Goal: Information Seeking & Learning: Learn about a topic

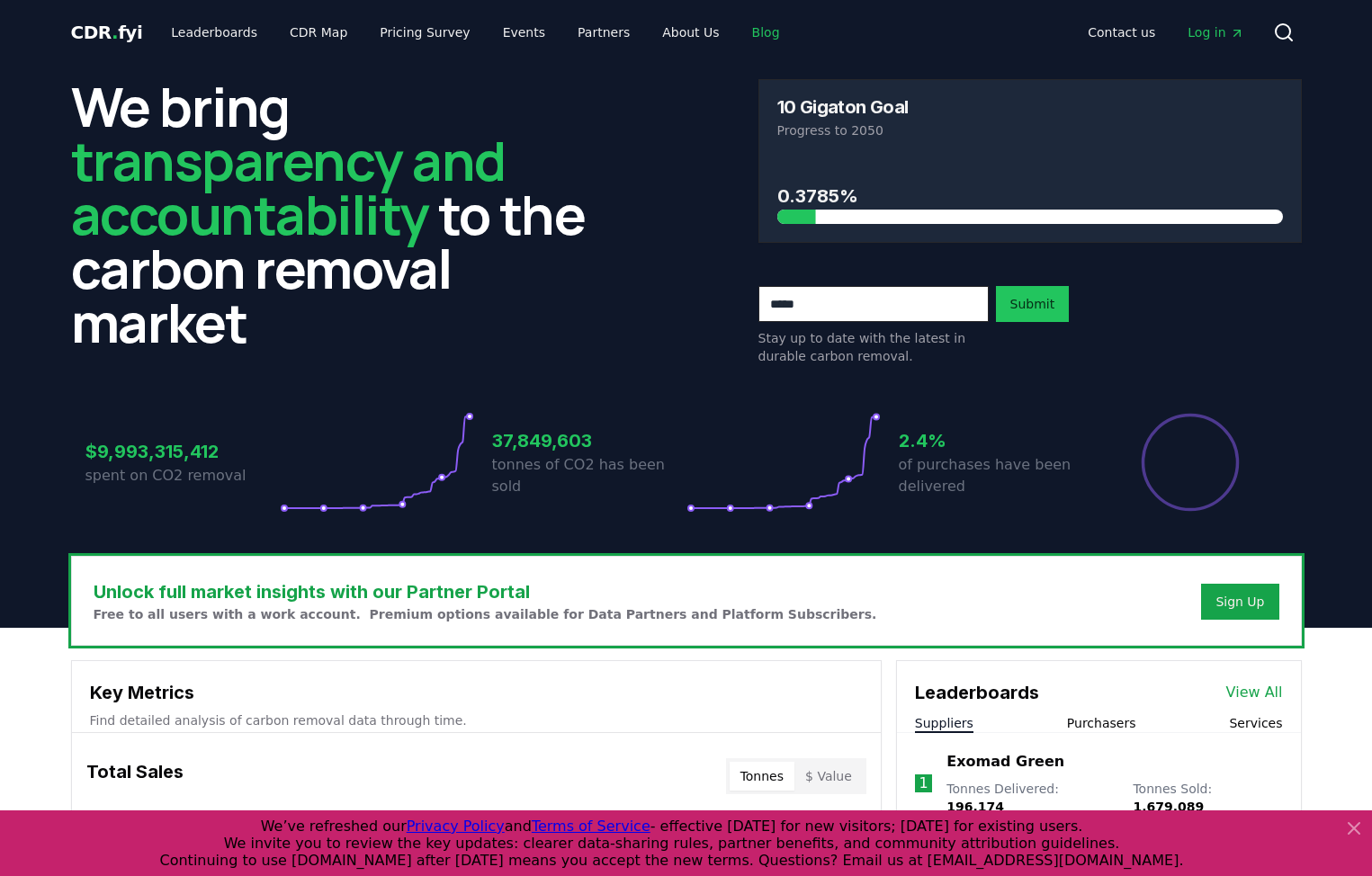
click at [741, 31] on link "Blog" at bounding box center [765, 32] width 57 height 33
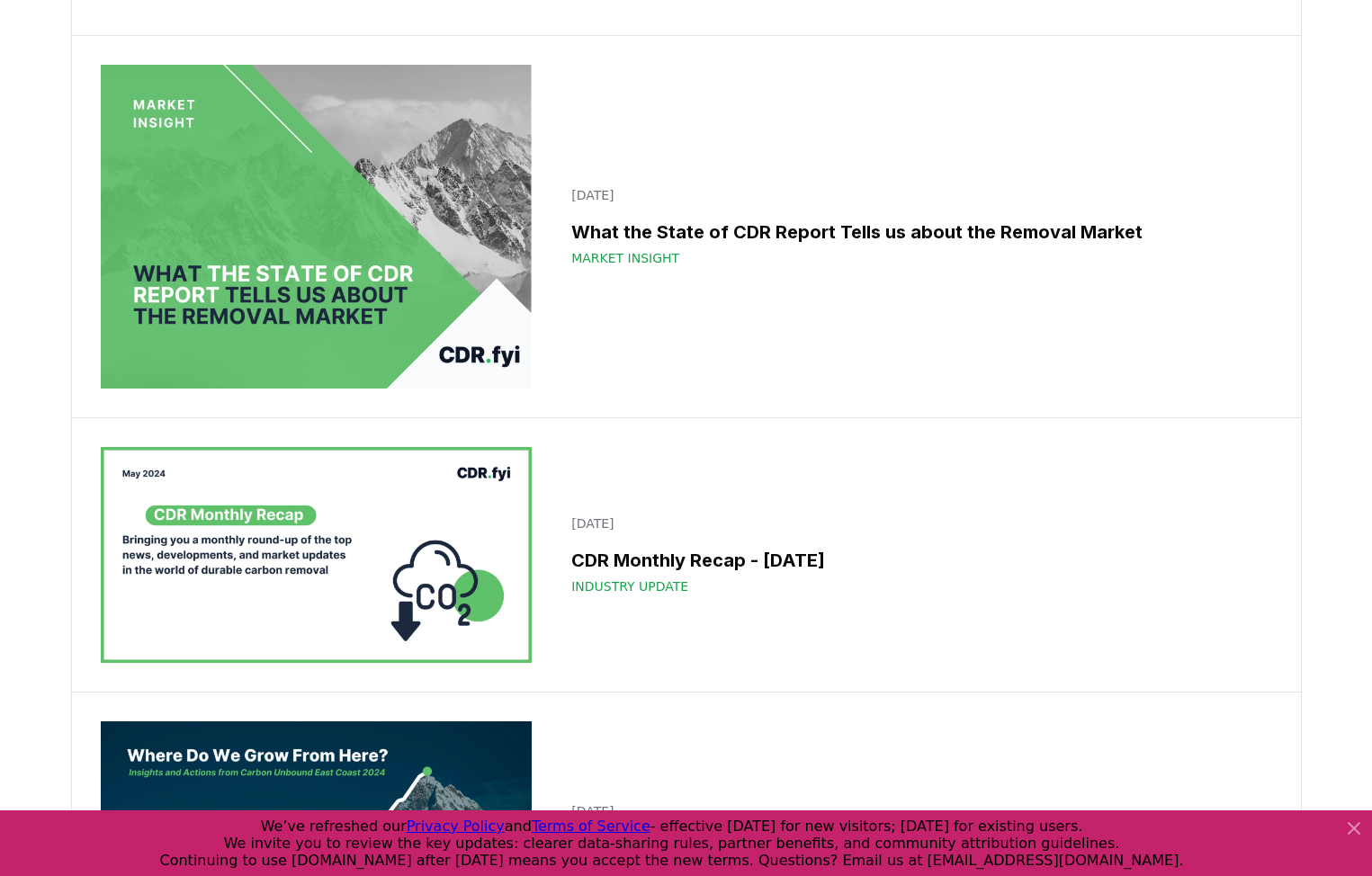
scroll to position [19186, 0]
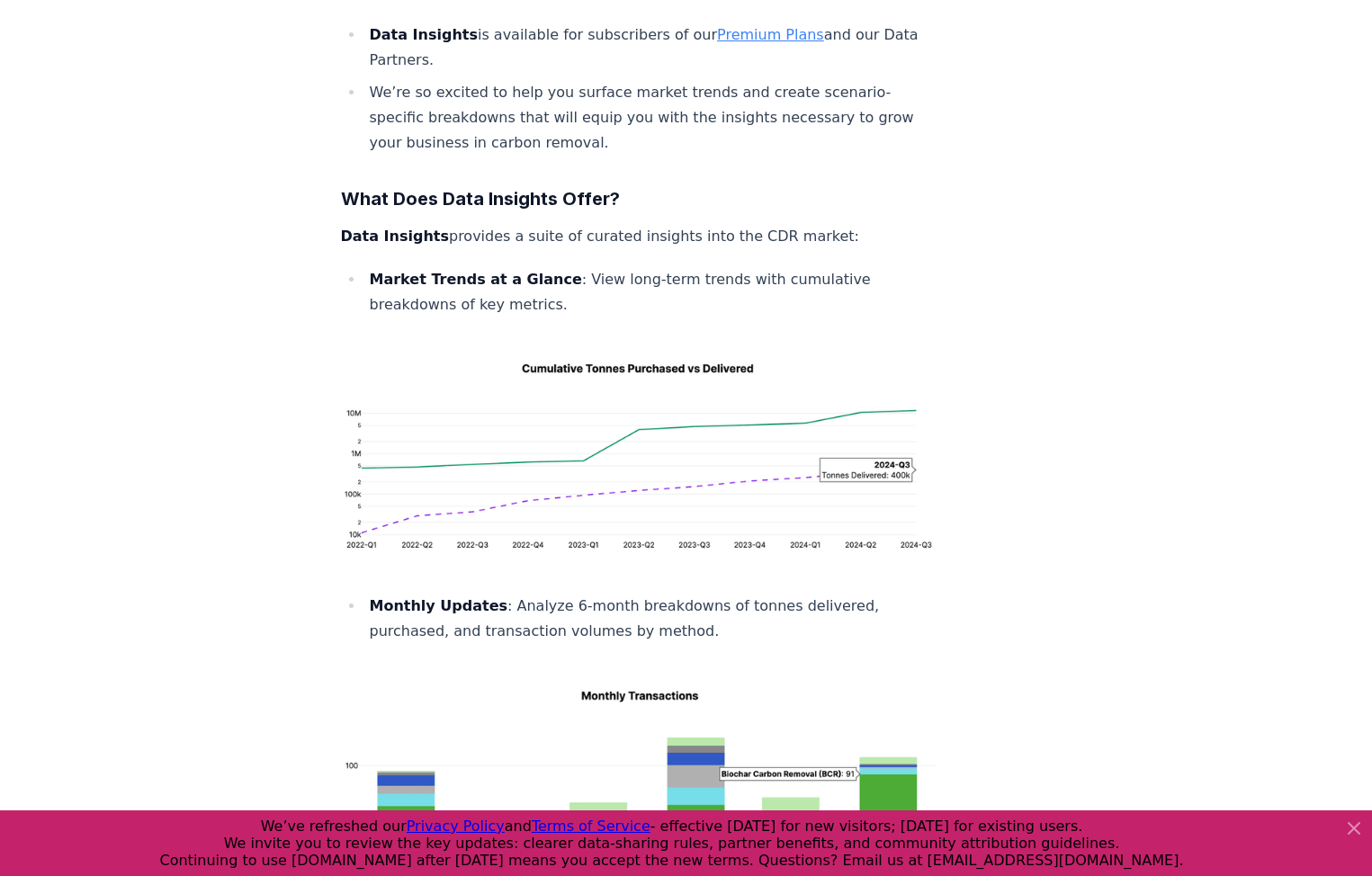
scroll to position [2109, 0]
